Goal: Information Seeking & Learning: Learn about a topic

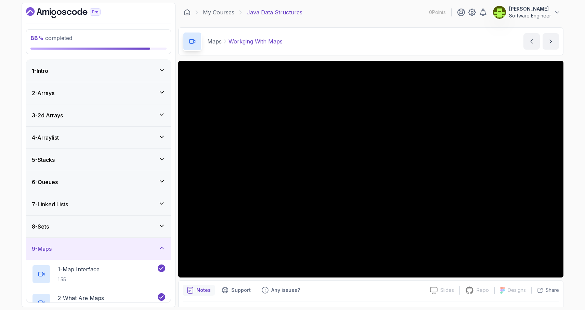
scroll to position [209, 0]
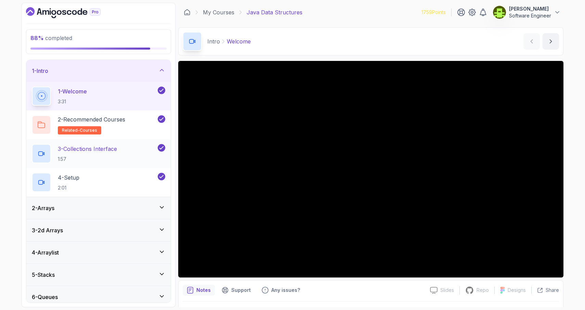
scroll to position [94, 0]
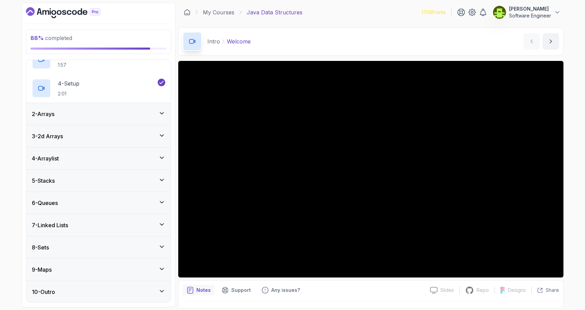
click at [93, 269] on div "9 - Maps" at bounding box center [98, 270] width 133 height 8
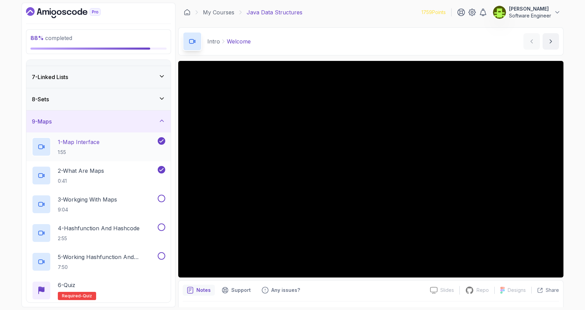
scroll to position [132, 0]
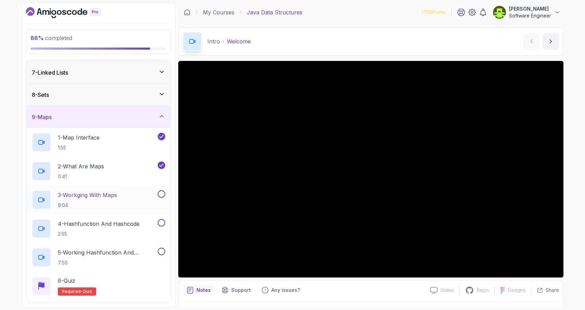
click at [105, 192] on p "3 - Workging With Maps" at bounding box center [87, 195] width 59 height 8
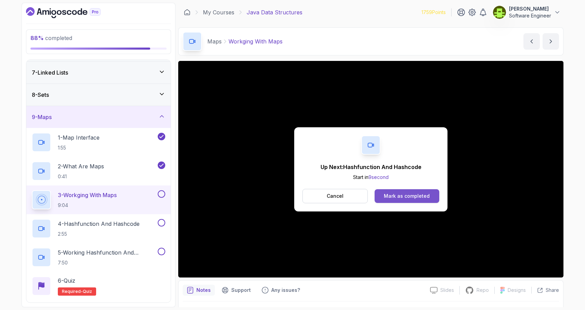
click at [414, 194] on div "Mark as completed" at bounding box center [407, 196] width 46 height 7
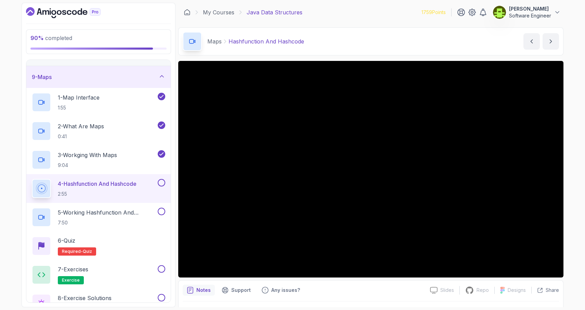
scroll to position [180, 0]
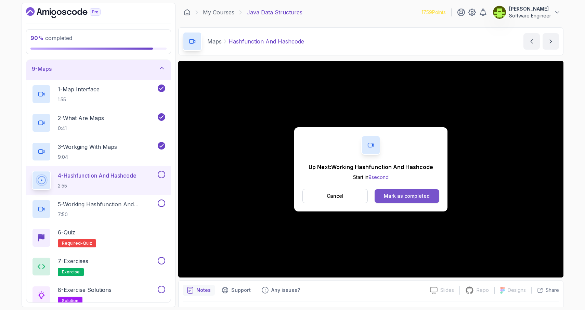
click at [385, 198] on div "Mark as completed" at bounding box center [407, 196] width 46 height 7
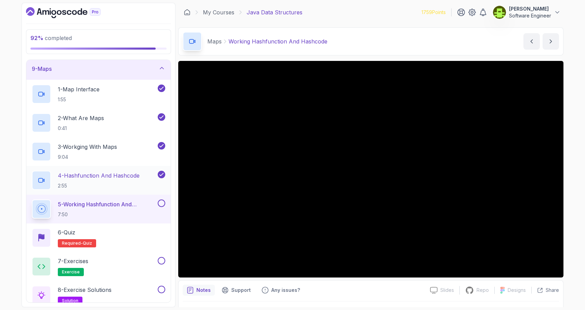
click at [113, 180] on h2 "4 - Hashfunction And Hashcode 2:55" at bounding box center [99, 180] width 82 height 18
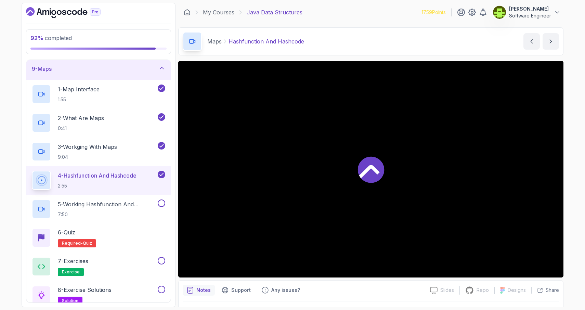
click at [114, 189] on div "4 - Hashfunction And Hashcode 2:55" at bounding box center [94, 180] width 125 height 19
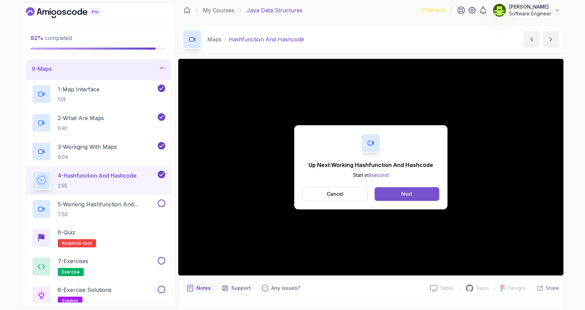
click at [418, 193] on button "Next" at bounding box center [407, 194] width 65 height 14
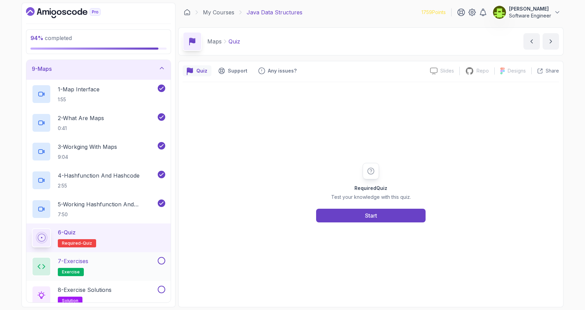
click at [113, 269] on div "7 - Exercises exercise" at bounding box center [94, 266] width 125 height 19
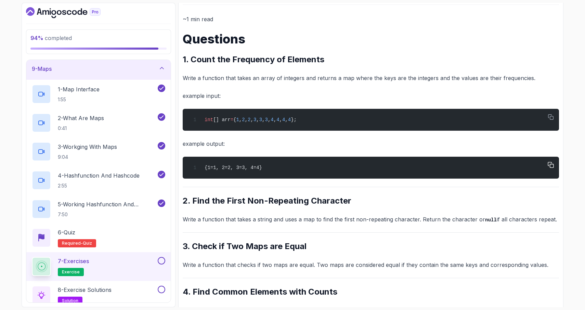
scroll to position [73, 0]
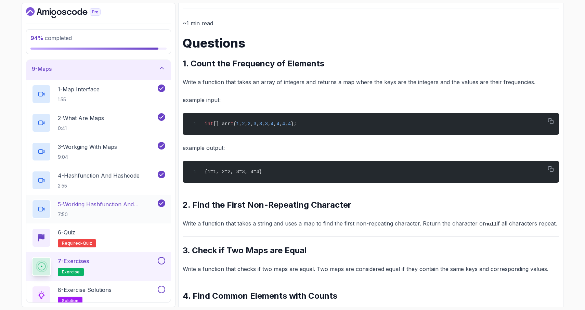
click at [106, 211] on p "7:50" at bounding box center [107, 214] width 99 height 7
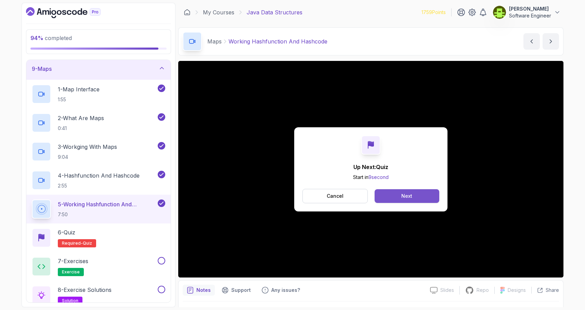
click at [421, 193] on button "Next" at bounding box center [407, 196] width 65 height 14
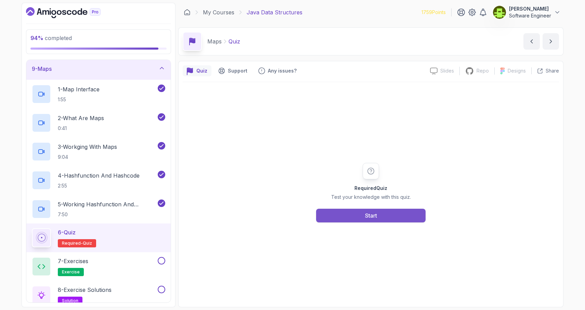
click at [383, 220] on button "Start" at bounding box center [370, 216] width 109 height 14
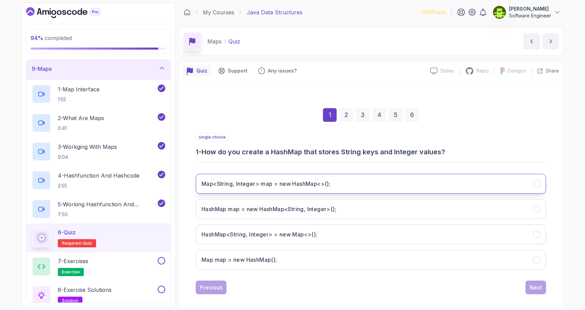
click at [535, 184] on icon "Map<String, Integer> map = new HashMap<>();" at bounding box center [537, 183] width 4 height 3
click at [540, 287] on div "Next" at bounding box center [536, 287] width 12 height 8
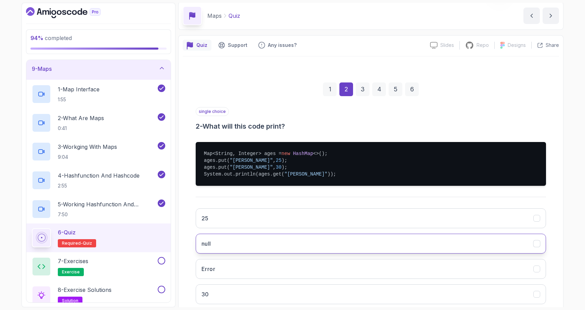
scroll to position [29, 0]
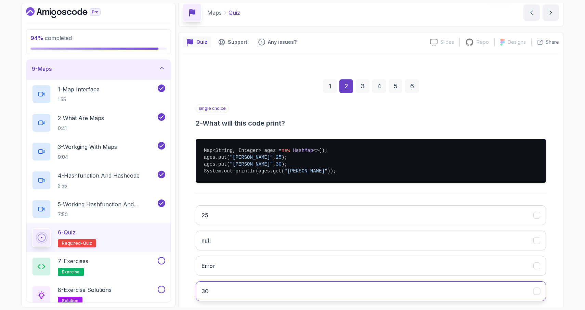
click at [536, 292] on icon "30" at bounding box center [537, 291] width 7 height 7
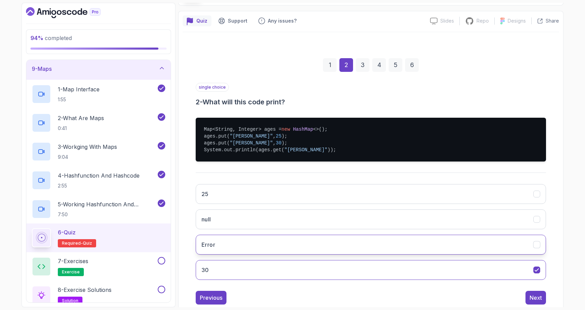
scroll to position [67, 0]
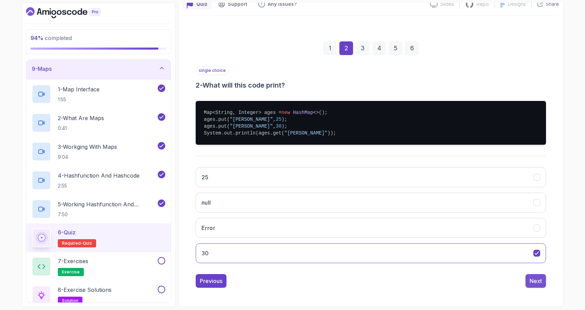
click at [532, 283] on div "Next" at bounding box center [536, 281] width 12 height 8
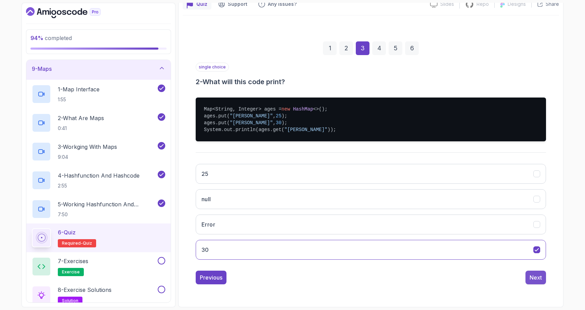
scroll to position [7, 0]
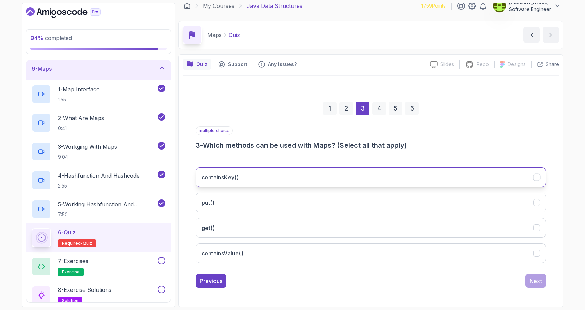
click at [536, 176] on icon "containsKey()" at bounding box center [537, 177] width 7 height 7
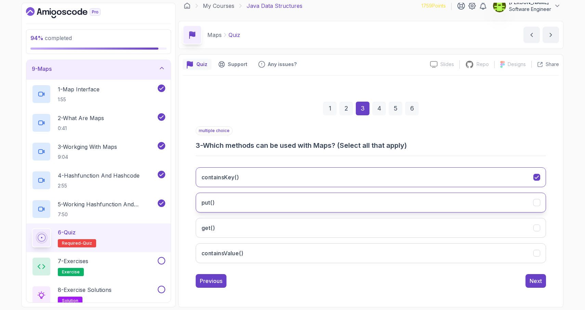
click at [538, 202] on icon "put()" at bounding box center [537, 202] width 7 height 7
click at [537, 231] on icon "get()" at bounding box center [537, 228] width 7 height 7
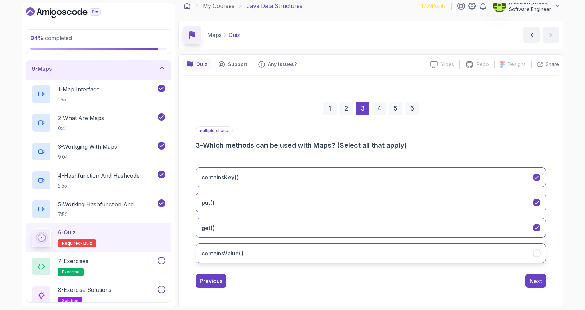
click at [538, 254] on icon "containsValue()" at bounding box center [537, 253] width 7 height 7
click at [536, 282] on div "Next" at bounding box center [536, 281] width 12 height 8
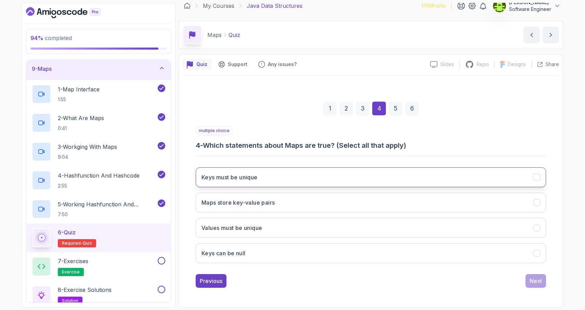
click at [537, 179] on icon "Keys must be unique" at bounding box center [537, 177] width 7 height 7
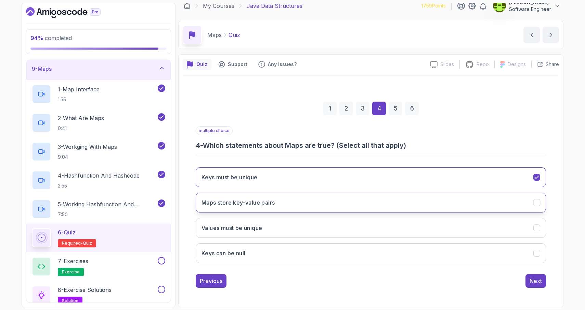
click at [537, 202] on icon "Maps store key-value pairs" at bounding box center [537, 202] width 7 height 7
click at [537, 253] on icon "Keys can be null" at bounding box center [537, 253] width 4 height 3
click at [535, 280] on div "Next" at bounding box center [536, 281] width 12 height 8
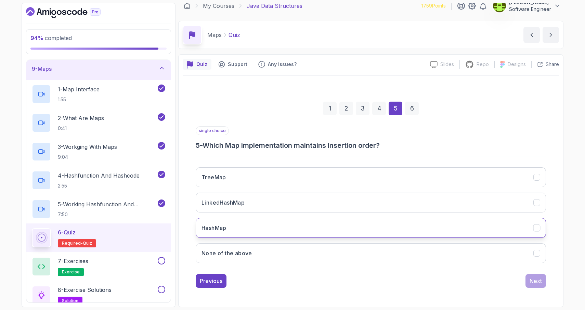
click at [538, 225] on icon "HashMap" at bounding box center [537, 228] width 7 height 7
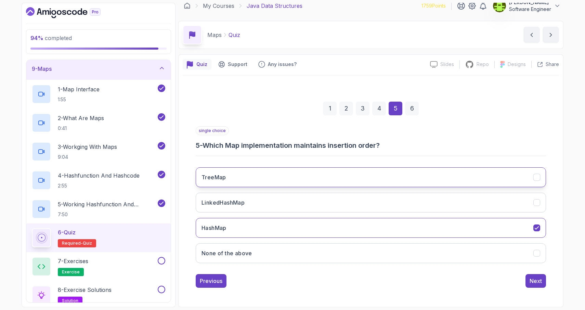
click at [537, 178] on icon "TreeMap" at bounding box center [537, 177] width 4 height 3
click at [535, 280] on div "Next" at bounding box center [536, 281] width 12 height 8
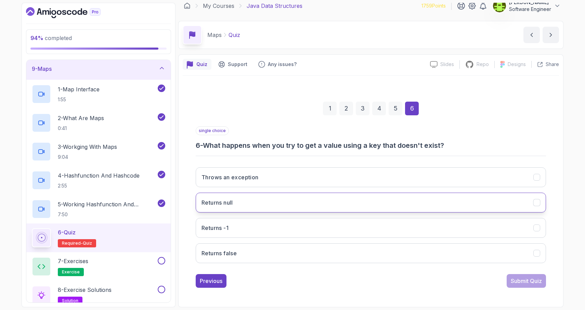
click at [538, 204] on icon "Returns null" at bounding box center [537, 202] width 7 height 7
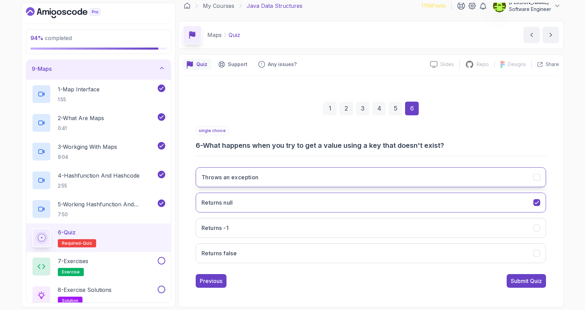
click at [538, 179] on icon "Throws an exception" at bounding box center [537, 177] width 7 height 7
click at [538, 204] on icon "Returns null" at bounding box center [537, 202] width 7 height 7
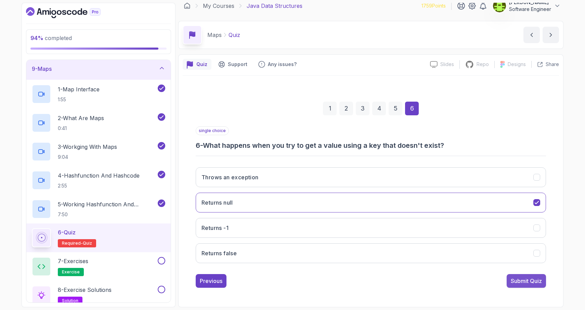
click at [533, 283] on div "Submit Quiz" at bounding box center [526, 281] width 31 height 8
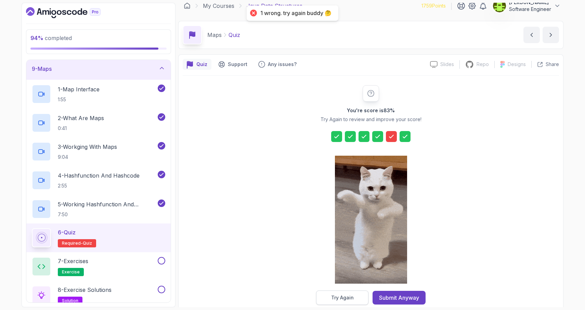
click at [354, 298] on button "Try Again" at bounding box center [342, 297] width 52 height 14
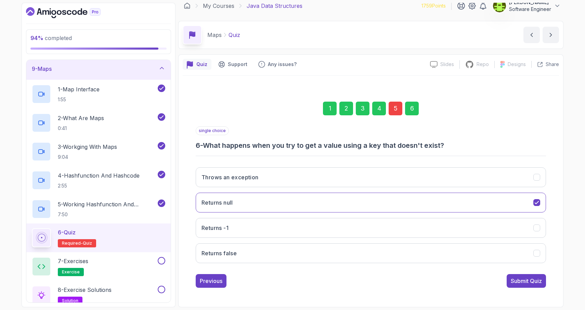
click at [395, 108] on div "5" at bounding box center [396, 109] width 14 height 14
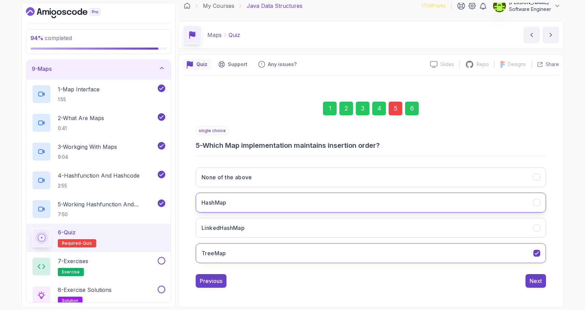
click at [536, 204] on icon "HashMap" at bounding box center [537, 202] width 7 height 7
click at [411, 109] on div "6" at bounding box center [412, 109] width 14 height 14
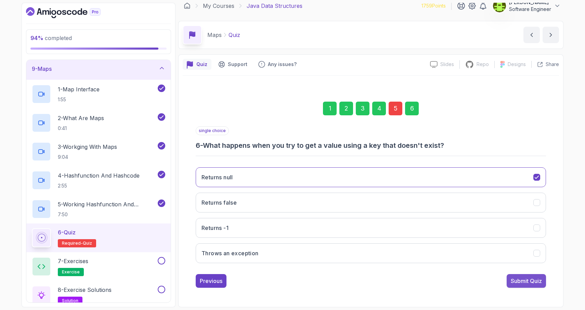
click at [519, 283] on div "Submit Quiz" at bounding box center [526, 281] width 31 height 8
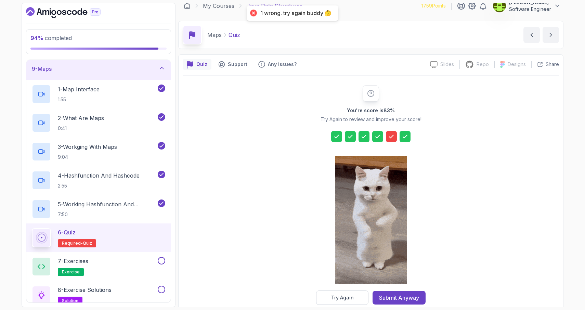
click at [390, 137] on icon at bounding box center [391, 136] width 7 height 7
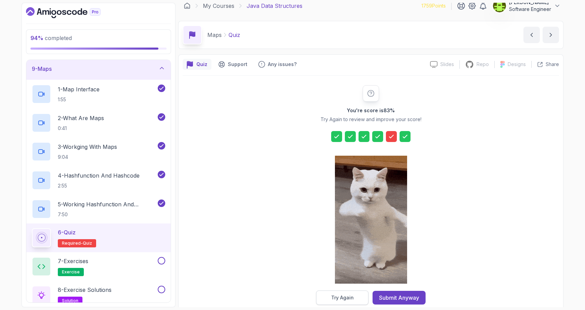
click at [343, 298] on div "Try Again" at bounding box center [342, 297] width 23 height 7
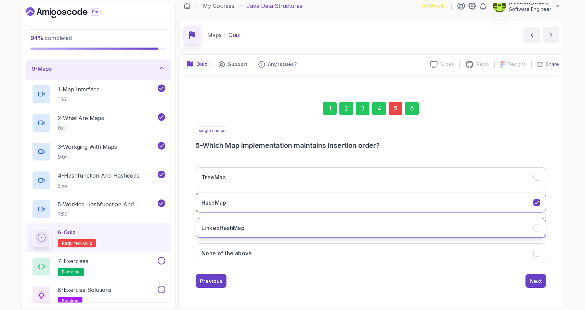
click at [538, 229] on icon "LinkedHashMap" at bounding box center [537, 228] width 7 height 7
click at [410, 109] on div "6" at bounding box center [412, 109] width 14 height 14
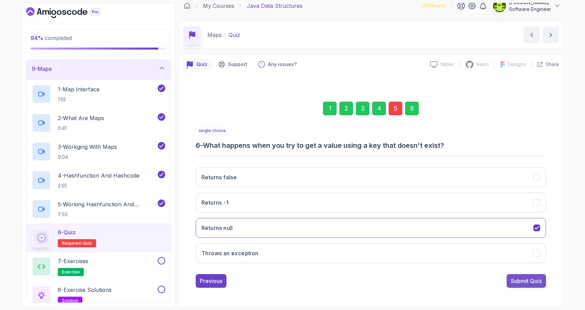
click at [530, 282] on div "Submit Quiz" at bounding box center [526, 281] width 31 height 8
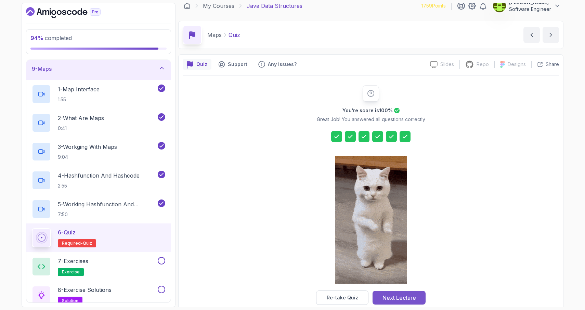
click at [403, 296] on div "Next Lecture" at bounding box center [400, 298] width 34 height 8
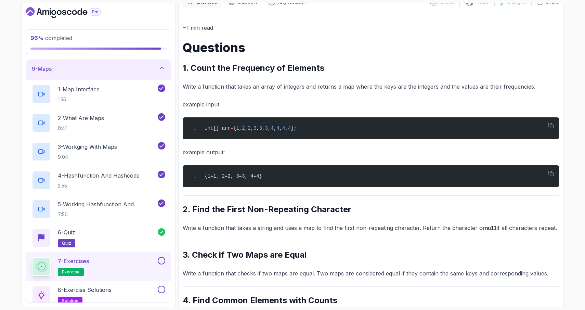
scroll to position [109, 0]
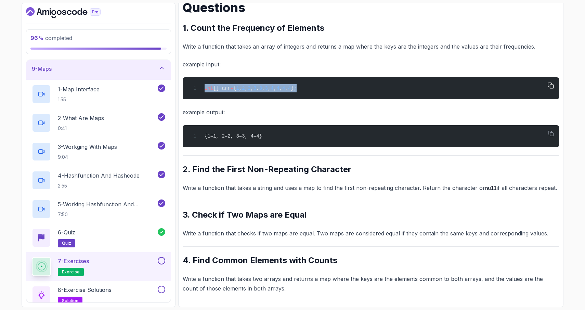
drag, startPoint x: 204, startPoint y: 88, endPoint x: 346, endPoint y: 88, distance: 142.0
click at [346, 88] on div "int [] arr = { 1 , 2 , 2 , 3 , 3 , 3 , 4 , 4 , 4 , 4 };" at bounding box center [370, 88] width 365 height 14
copy span "int [] arr = { 1 , 2 , 2 , 3 , 3 , 3 , 4 , 4 , 4 , 4 };"
